Goal: Transaction & Acquisition: Book appointment/travel/reservation

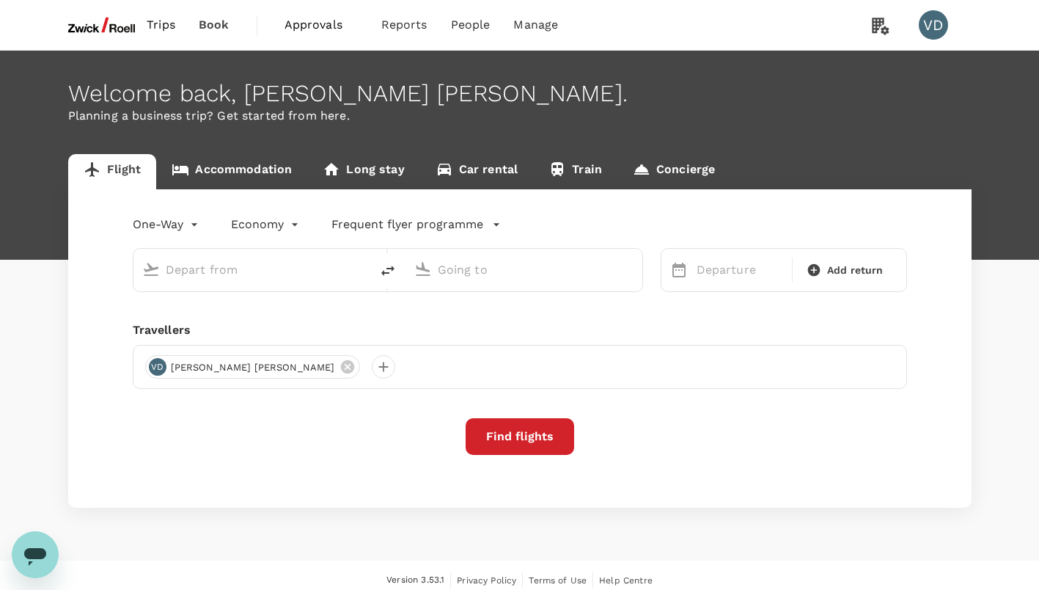
type input "Incheon Intl (ICN)"
type input "[GEOGRAPHIC_DATA], [GEOGRAPHIC_DATA] (any)"
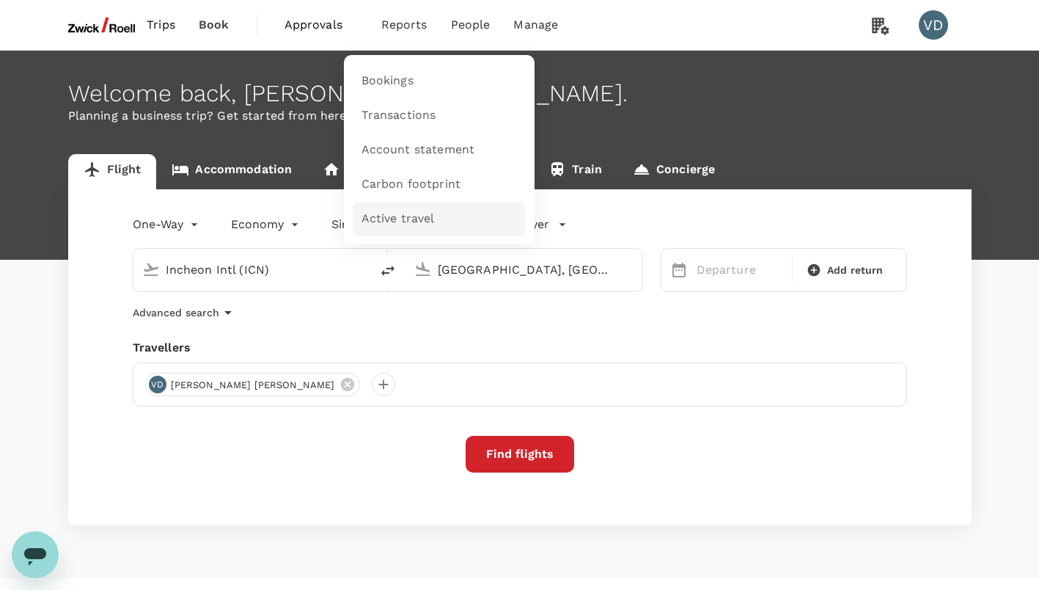
click at [403, 220] on span "Active travel" at bounding box center [398, 219] width 73 height 17
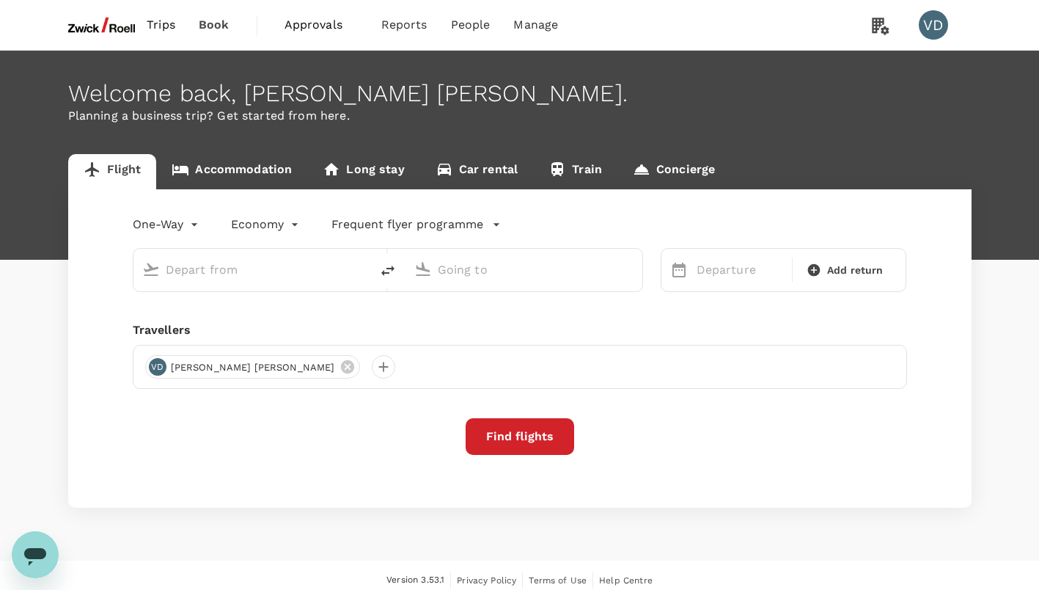
type input "Incheon Intl (ICN)"
type input "[GEOGRAPHIC_DATA], [GEOGRAPHIC_DATA] (any)"
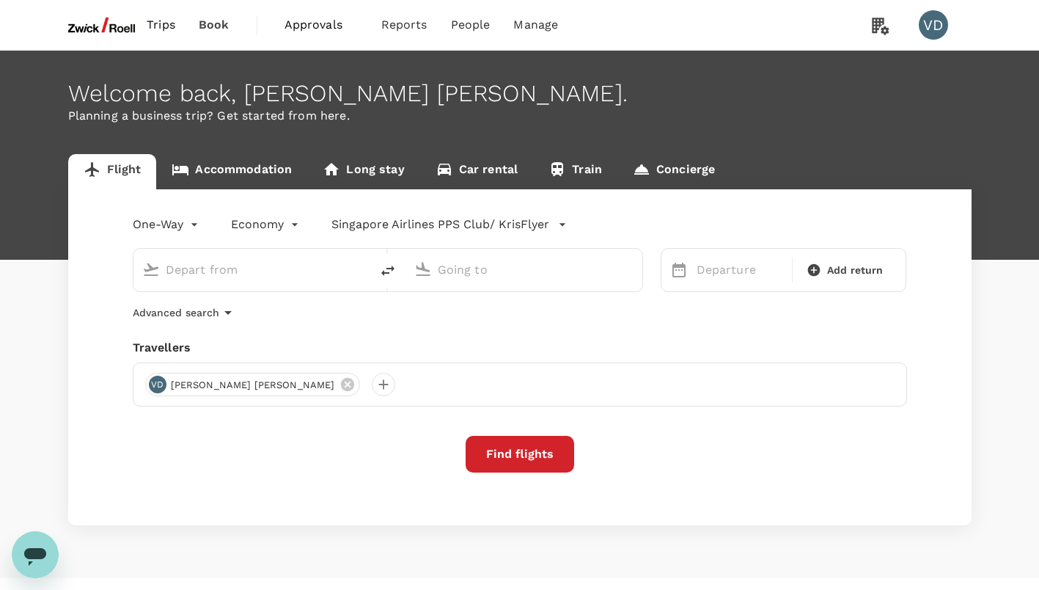
type input "Incheon Intl (ICN)"
type input "[GEOGRAPHIC_DATA], [GEOGRAPHIC_DATA] (any)"
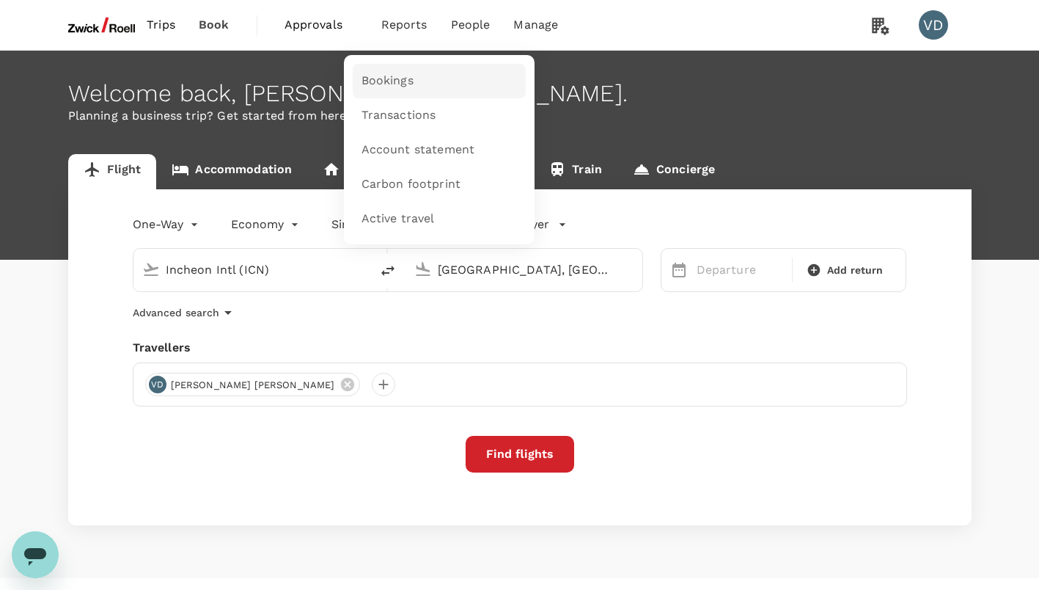
click at [411, 74] on span "Bookings" at bounding box center [388, 81] width 52 height 17
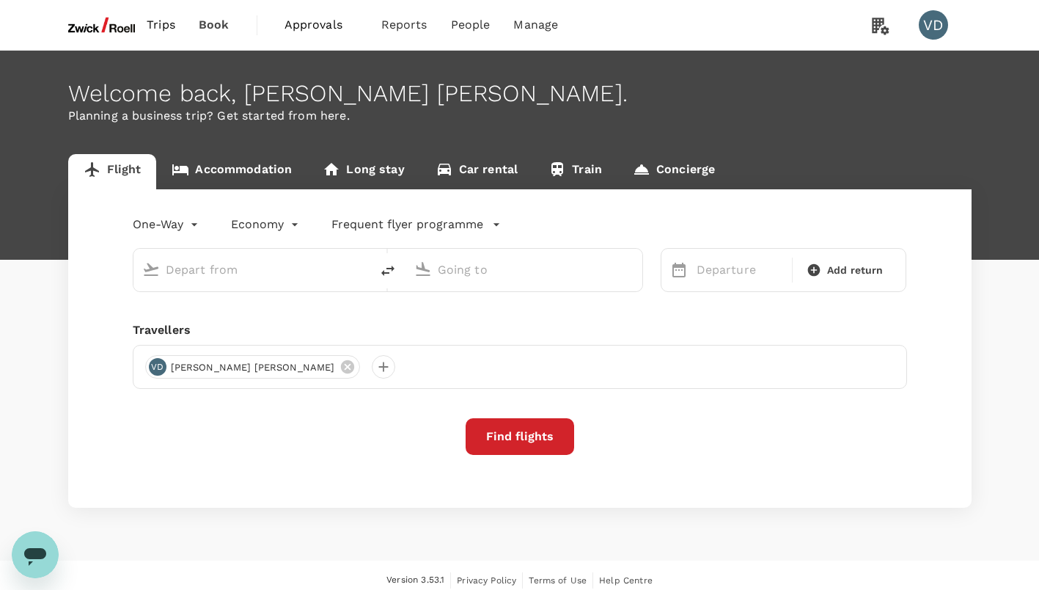
type input "Incheon Intl (ICN)"
type input "[GEOGRAPHIC_DATA], [GEOGRAPHIC_DATA] (any)"
type input "Incheon Intl (ICN)"
type input "[GEOGRAPHIC_DATA], [GEOGRAPHIC_DATA] (any)"
